Goal: Task Accomplishment & Management: Use online tool/utility

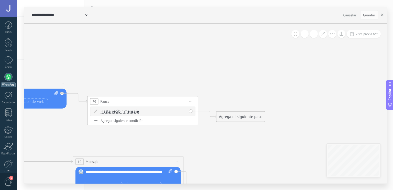
click at [133, 121] on div "Agregar siguiente condición" at bounding box center [142, 120] width 105 height 5
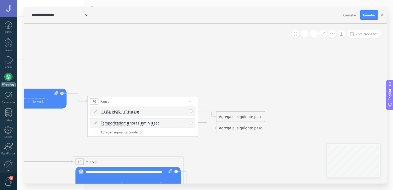
click at [190, 123] on div "Temporizador Temporizador Excepto horas laborales Hasta que se abrió el video H…" at bounding box center [142, 122] width 105 height 9
drag, startPoint x: 114, startPoint y: 125, endPoint x: 186, endPoint y: 123, distance: 72.2
click at [186, 123] on div "Temporizador Temporizador Excepto horas laborales Hasta que se abrió el video H…" at bounding box center [142, 122] width 105 height 9
click at [186, 123] on div "Borrar" at bounding box center [185, 123] width 6 height 8
click at [193, 129] on div "Borrar" at bounding box center [193, 130] width 25 height 9
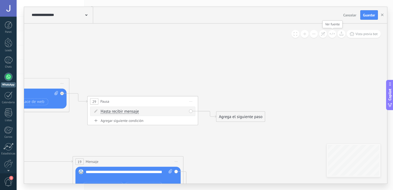
click at [329, 34] on button at bounding box center [332, 34] width 8 height 8
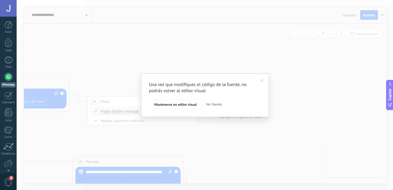
click at [263, 82] on span at bounding box center [261, 81] width 3 height 4
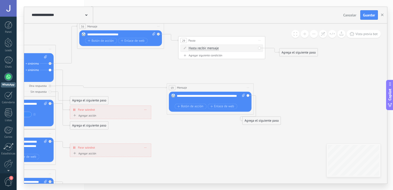
drag, startPoint x: 317, startPoint y: 111, endPoint x: 365, endPoint y: 44, distance: 82.0
click at [365, 44] on icon at bounding box center [47, 130] width 729 height 434
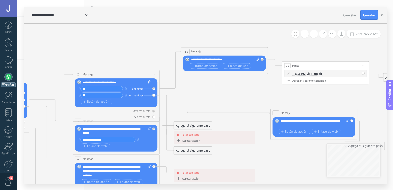
drag, startPoint x: 153, startPoint y: 80, endPoint x: 255, endPoint y: 108, distance: 105.3
click at [255, 108] on icon at bounding box center [151, 155] width 729 height 434
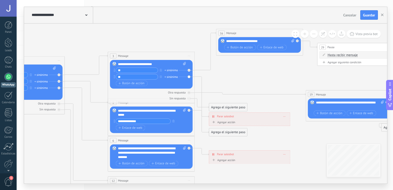
drag, startPoint x: 184, startPoint y: 91, endPoint x: 218, endPoint y: 72, distance: 39.8
click at [218, 72] on icon at bounding box center [186, 137] width 729 height 434
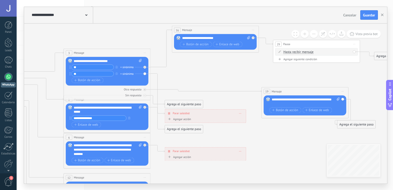
drag, startPoint x: 262, startPoint y: 83, endPoint x: 165, endPoint y: 79, distance: 96.9
click at [165, 79] on icon at bounding box center [142, 134] width 729 height 434
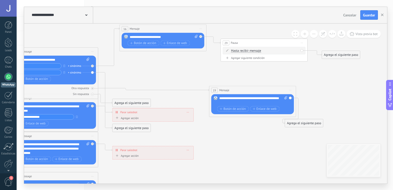
click at [351, 38] on icon at bounding box center [90, 133] width 729 height 434
click at [353, 36] on button "Vista previa bot" at bounding box center [364, 34] width 34 height 8
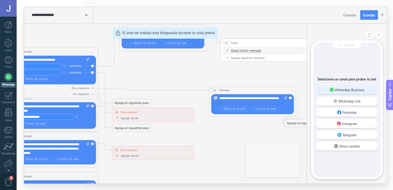
click at [367, 91] on div "WhatsApp Business" at bounding box center [347, 90] width 60 height 9
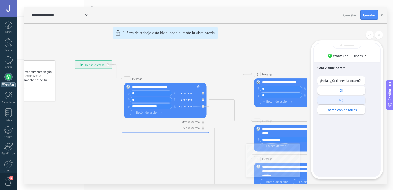
click at [344, 99] on p "No" at bounding box center [341, 100] width 43 height 5
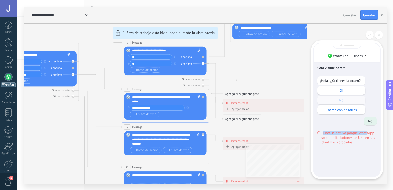
drag, startPoint x: 324, startPoint y: 133, endPoint x: 367, endPoint y: 134, distance: 43.0
click at [367, 134] on span "El bot se detuvo porque WhatsApp solo admite botones de URL en sus plantillas a…" at bounding box center [349, 138] width 55 height 14
drag, startPoint x: 367, startPoint y: 134, endPoint x: 353, endPoint y: 143, distance: 15.6
click at [353, 143] on span "El bot se detuvo porque WhatsApp solo admite botones de URL en sus plantillas a…" at bounding box center [349, 138] width 55 height 14
drag, startPoint x: 358, startPoint y: 143, endPoint x: 331, endPoint y: 141, distance: 27.2
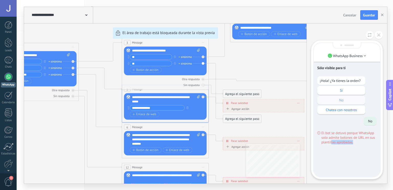
click at [331, 141] on span "El bot se detuvo porque WhatsApp solo admite botones de URL en sus plantillas a…" at bounding box center [349, 138] width 55 height 14
click at [280, 68] on div "**********" at bounding box center [205, 95] width 363 height 177
drag, startPoint x: 344, startPoint y: 132, endPoint x: 345, endPoint y: 124, distance: 8.0
click at [345, 124] on div "Sólo visible para ti ¡Hola! ¿Ya tienes la orden? Si No Chatea con nosotros No E…" at bounding box center [347, 110] width 67 height 134
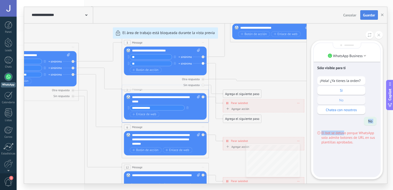
click at [373, 15] on span "Guardar" at bounding box center [369, 15] width 12 height 4
drag, startPoint x: 278, startPoint y: 124, endPoint x: 273, endPoint y: 113, distance: 11.1
click at [273, 113] on div "**********" at bounding box center [205, 95] width 363 height 177
drag, startPoint x: 289, startPoint y: 127, endPoint x: 251, endPoint y: 91, distance: 51.6
click at [251, 91] on div "**********" at bounding box center [205, 95] width 363 height 177
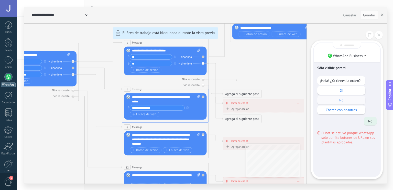
click at [267, 80] on div "**********" at bounding box center [205, 95] width 363 height 177
drag, startPoint x: 89, startPoint y: 130, endPoint x: 92, endPoint y: 124, distance: 7.2
click at [92, 124] on div "**********" at bounding box center [205, 95] width 363 height 177
drag, startPoint x: 92, startPoint y: 124, endPoint x: 101, endPoint y: 108, distance: 18.2
click at [101, 108] on div "**********" at bounding box center [205, 95] width 363 height 177
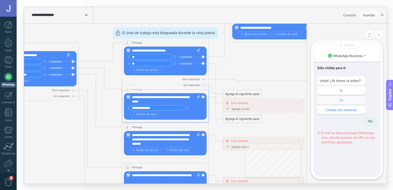
drag, startPoint x: 120, startPoint y: 145, endPoint x: 122, endPoint y: 124, distance: 20.9
click at [122, 124] on div "**********" at bounding box center [205, 95] width 363 height 177
click at [222, 128] on div "**********" at bounding box center [205, 95] width 363 height 177
drag, startPoint x: 240, startPoint y: 124, endPoint x: 280, endPoint y: 84, distance: 56.3
click at [280, 84] on div "**********" at bounding box center [205, 95] width 363 height 177
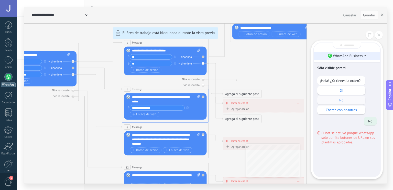
drag, startPoint x: 292, startPoint y: 64, endPoint x: 328, endPoint y: 57, distance: 36.4
click at [328, 57] on div "**********" at bounding box center [205, 95] width 363 height 177
click at [340, 63] on div "Sólo visible para ti" at bounding box center [346, 68] width 59 height 11
click at [376, 35] on button at bounding box center [379, 35] width 8 height 8
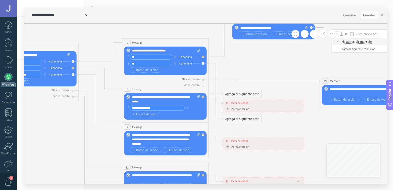
drag, startPoint x: 305, startPoint y: 80, endPoint x: 288, endPoint y: 97, distance: 23.9
click at [288, 97] on div "**********" at bounding box center [205, 95] width 363 height 177
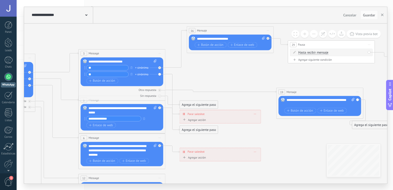
drag, startPoint x: 307, startPoint y: 131, endPoint x: 264, endPoint y: 142, distance: 44.8
click at [264, 142] on icon at bounding box center [157, 134] width 729 height 434
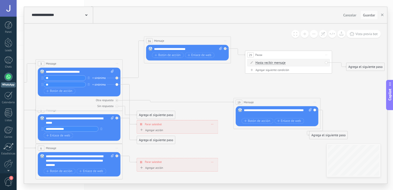
drag, startPoint x: 280, startPoint y: 163, endPoint x: 238, endPoint y: 173, distance: 44.0
click at [238, 173] on icon at bounding box center [114, 145] width 729 height 434
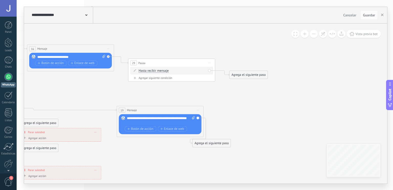
drag, startPoint x: 346, startPoint y: 89, endPoint x: 223, endPoint y: 105, distance: 124.4
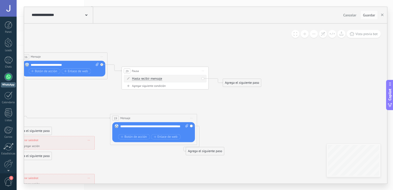
click at [247, 86] on div "Agrega el siguiente paso Mensaje Mensaje Mensaje Reacción Comentario Enviar men…" at bounding box center [242, 83] width 39 height 8
click at [249, 84] on div "Agrega el siguiente paso" at bounding box center [242, 82] width 38 height 7
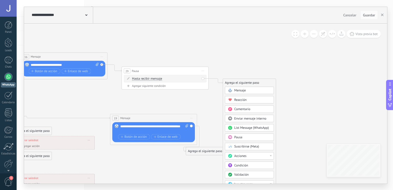
click at [244, 90] on span "Mensaje" at bounding box center [241, 90] width 12 height 4
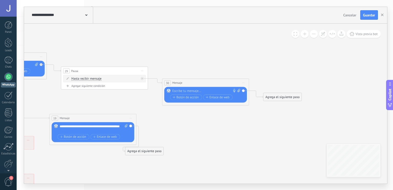
click at [208, 91] on div at bounding box center [204, 91] width 65 height 4
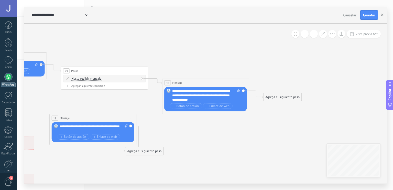
click at [287, 98] on div "Agrega el siguiente paso" at bounding box center [283, 96] width 38 height 7
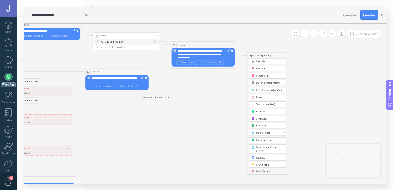
drag, startPoint x: 339, startPoint y: 128, endPoint x: 312, endPoint y: 73, distance: 61.5
click at [312, 73] on icon at bounding box center [31, 104] width 635 height 332
click at [265, 127] on div "Validación" at bounding box center [267, 126] width 37 height 6
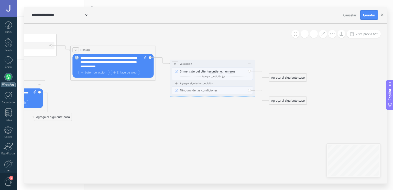
drag, startPoint x: 202, startPoint y: 78, endPoint x: 222, endPoint y: 99, distance: 29.0
click at [196, 74] on div "Y Agregar condición (y)" at bounding box center [213, 76] width 67 height 4
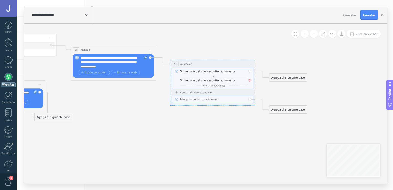
click at [223, 76] on div "Y Agregar condición (y)" at bounding box center [213, 76] width 67 height 4
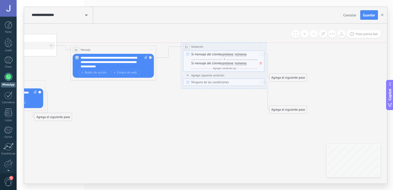
drag, startPoint x: 205, startPoint y: 64, endPoint x: 216, endPoint y: 47, distance: 20.2
click at [216, 47] on div "**********" at bounding box center [223, 46] width 85 height 8
drag, startPoint x: 208, startPoint y: 112, endPoint x: 224, endPoint y: 115, distance: 16.3
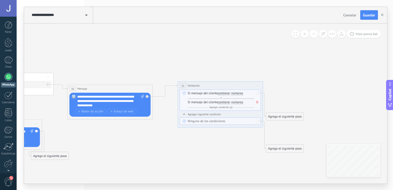
drag, startPoint x: 224, startPoint y: 115, endPoint x: 204, endPoint y: 154, distance: 44.0
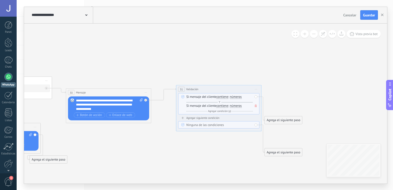
drag, startPoint x: 202, startPoint y: 97, endPoint x: 238, endPoint y: 100, distance: 35.4
click at [238, 100] on div "Si mensaje del cliente contiene es igual a no es igual contiene no contiene tie…" at bounding box center [219, 99] width 67 height 9
click at [207, 104] on div "Si mensaje del cliente contiene es igual a no es igual contiene no contiene tie…" at bounding box center [219, 108] width 67 height 9
click at [215, 99] on div "Si mensaje del cliente contiene es igual a no es igual contiene no contiene tie…" at bounding box center [219, 99] width 67 height 9
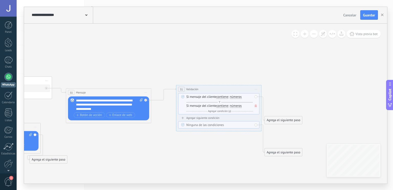
drag, startPoint x: 215, startPoint y: 99, endPoint x: 226, endPoint y: 125, distance: 28.2
click at [226, 125] on div "Ninguna de las condiciones" at bounding box center [219, 125] width 67 height 4
click at [229, 112] on span "Agregar condición (y)" at bounding box center [219, 110] width 25 height 3
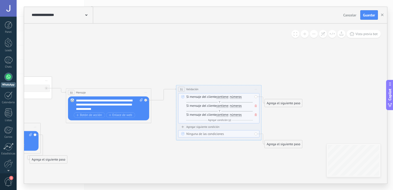
click at [258, 116] on span at bounding box center [256, 114] width 4 height 5
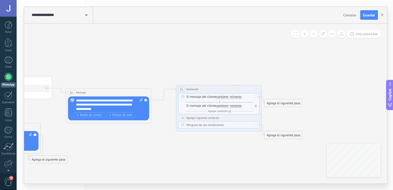
click at [256, 107] on icon at bounding box center [256, 105] width 2 height 3
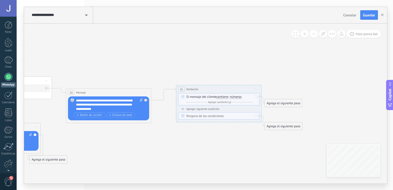
click at [255, 97] on div "Si mensaje del cliente contiene es igual a no es igual contiene no contiene tie…" at bounding box center [218, 99] width 81 height 12
click at [258, 88] on span "Iniciar vista previa aquí Cambiar nombre Duplicar [GEOGRAPHIC_DATA]" at bounding box center [256, 89] width 7 height 6
click at [230, 116] on div "Ninguna de las condiciones" at bounding box center [219, 116] width 67 height 4
click at [204, 109] on div "Agregar siguiente condición" at bounding box center [218, 109] width 81 height 4
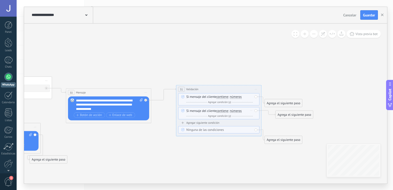
click at [255, 111] on div "Si mensaje del cliente contiene es igual a no es igual contiene no contiene tie…" at bounding box center [218, 113] width 81 height 12
click at [256, 87] on span "Iniciar vista previa aquí Cambiar nombre Duplicar [GEOGRAPHIC_DATA]" at bounding box center [256, 89] width 7 height 6
click at [266, 117] on div "Borrar" at bounding box center [275, 116] width 42 height 7
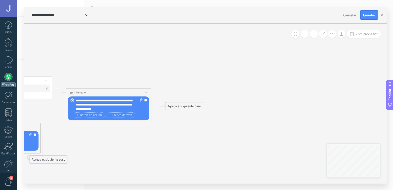
click at [182, 109] on div "Agrega el siguiente paso" at bounding box center [184, 106] width 38 height 7
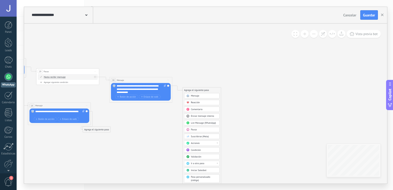
drag, startPoint x: 232, startPoint y: 160, endPoint x: 231, endPoint y: 129, distance: 31.0
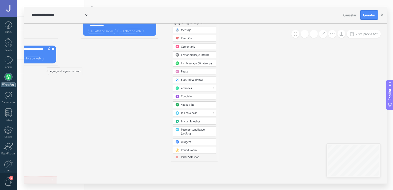
drag, startPoint x: 232, startPoint y: 146, endPoint x: 231, endPoint y: 89, distance: 57.3
click at [189, 141] on body ".abccls-1,.abccls-2{fill-rule:evenodd}.abccls-2{fill:#fff} .abfcls-1{fill:none}…" at bounding box center [196, 95] width 393 height 190
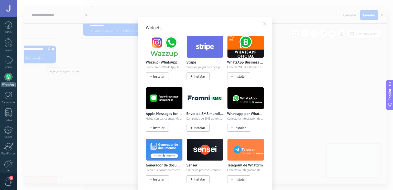
click at [263, 25] on span at bounding box center [264, 24] width 3 height 4
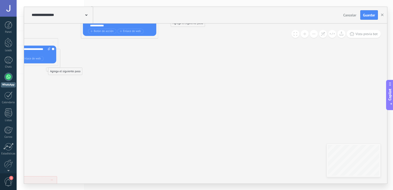
click at [197, 24] on div "Agrega el siguiente paso" at bounding box center [188, 23] width 34 height 6
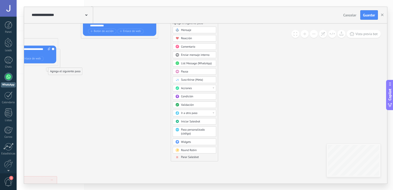
click at [205, 71] on div "Pausa" at bounding box center [197, 72] width 33 height 4
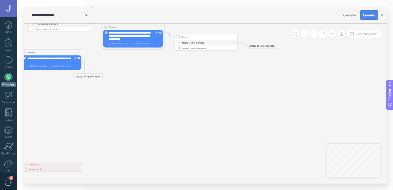
click at [372, 13] on span "Guardar" at bounding box center [369, 15] width 12 height 4
click at [364, 32] on span "Vista previa bot" at bounding box center [367, 34] width 22 height 4
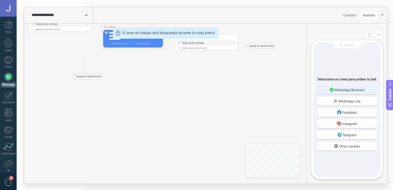
click at [359, 86] on div "WhatsApp Business" at bounding box center [347, 90] width 60 height 9
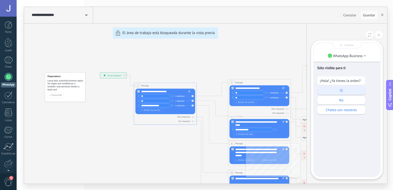
click at [337, 90] on p "Si" at bounding box center [341, 90] width 43 height 5
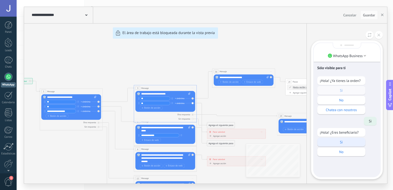
click at [346, 142] on p "Si" at bounding box center [341, 142] width 43 height 5
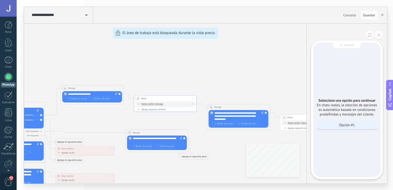
click at [348, 127] on div "Opción #1" at bounding box center [347, 125] width 60 height 9
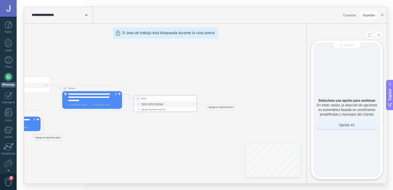
click at [349, 126] on p "Opción #1" at bounding box center [347, 125] width 16 height 5
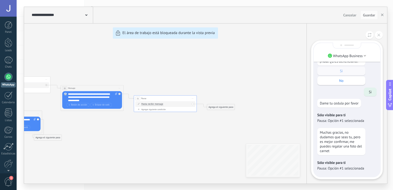
click at [156, 109] on div "**********" at bounding box center [205, 95] width 363 height 177
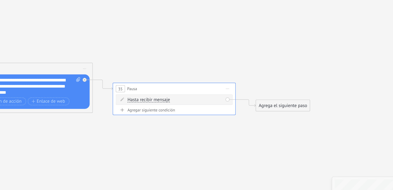
drag, startPoint x: 144, startPoint y: 110, endPoint x: 138, endPoint y: 109, distance: 5.6
click at [138, 109] on div "**********" at bounding box center [205, 95] width 363 height 177
click at [141, 109] on div "**********" at bounding box center [205, 95] width 363 height 177
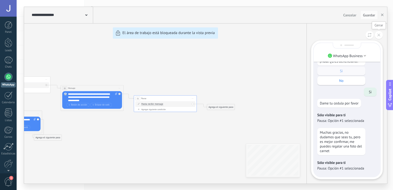
click at [381, 35] on button at bounding box center [379, 35] width 8 height 8
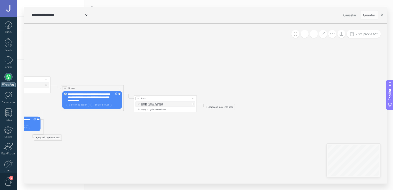
click at [149, 110] on div "Agregar siguiente condición" at bounding box center [165, 109] width 60 height 3
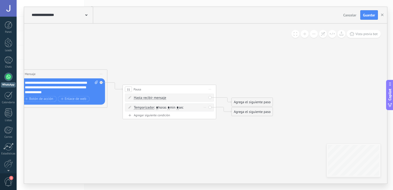
click at [206, 108] on div "Borrar" at bounding box center [205, 107] width 5 height 7
drag, startPoint x: 209, startPoint y: 107, endPoint x: 173, endPoint y: 108, distance: 35.8
click at [173, 108] on div "Temporizador Temporizador Excepto horas laborales Hasta que se abrió el video H…" at bounding box center [169, 107] width 89 height 8
click at [173, 108] on span ": * horas * min * sec" at bounding box center [168, 107] width 29 height 4
click at [145, 107] on span "Temporizador" at bounding box center [144, 108] width 20 height 4
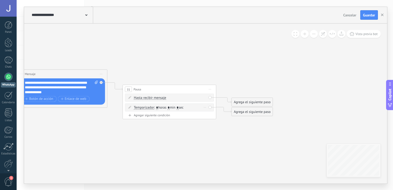
click at [145, 107] on button "Temporizador" at bounding box center [161, 107] width 59 height 8
click at [157, 132] on span "Hasta que se cierre el video" at bounding box center [157, 132] width 57 height 5
click at [168, 109] on span "Hasta que se cierre el video" at bounding box center [154, 108] width 41 height 4
click at [168, 109] on button "Hasta que se cierre el video" at bounding box center [161, 107] width 59 height 8
click at [195, 115] on div "Agregar siguiente condición" at bounding box center [169, 115] width 89 height 4
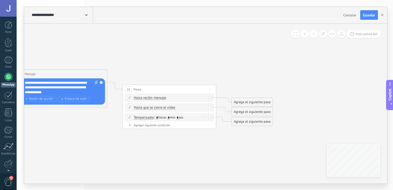
click at [203, 116] on div "Borrar" at bounding box center [205, 117] width 5 height 7
click at [209, 126] on div "Borrar" at bounding box center [212, 124] width 21 height 8
click at [203, 106] on div "Borrar" at bounding box center [205, 107] width 5 height 7
click at [210, 116] on div "Borrar" at bounding box center [212, 114] width 21 height 8
